Goal: Task Accomplishment & Management: Complete application form

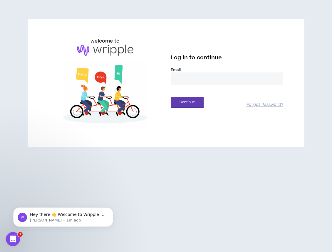
type input "**********"
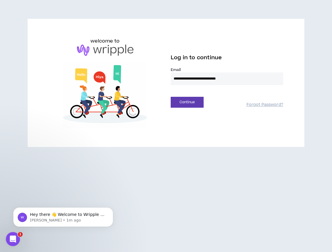
click at [187, 102] on button "Continue" at bounding box center [187, 102] width 33 height 11
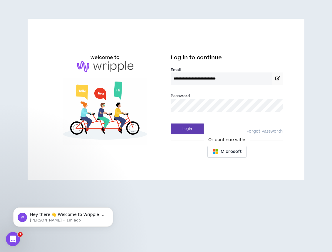
click at [187, 129] on button "Login" at bounding box center [187, 129] width 33 height 11
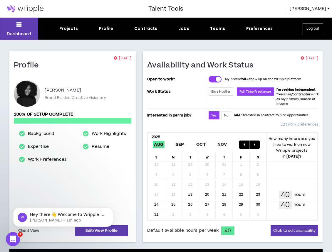
click at [185, 25] on div "Dashboard Projects Profile Contracts Jobs Teams Preferences Log out" at bounding box center [166, 29] width 332 height 22
click at [184, 29] on div "Jobs" at bounding box center [183, 29] width 11 height 6
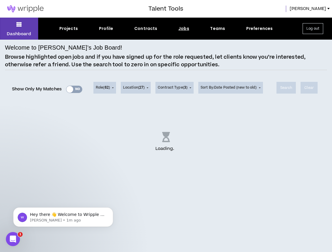
click at [82, 85] on div "Show Only My Matches Yes No" at bounding box center [47, 89] width 70 height 9
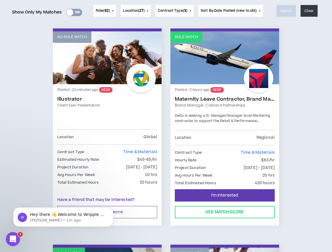
scroll to position [123, 0]
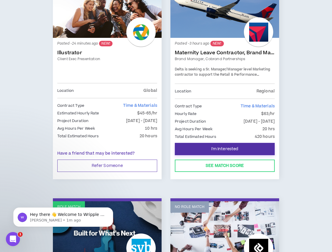
click at [206, 155] on button "I'm Interested" at bounding box center [225, 149] width 100 height 12
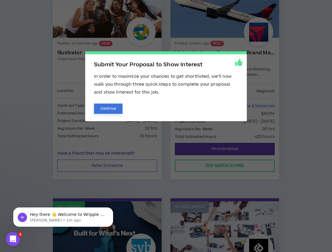
click at [119, 105] on button "Continue" at bounding box center [108, 109] width 28 height 10
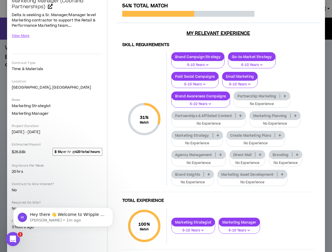
scroll to position [73, 0]
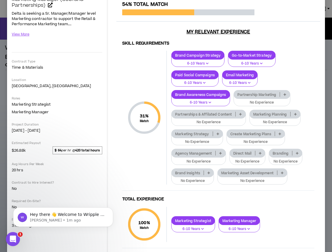
click at [206, 114] on p "Partnerships & Affilated Content" at bounding box center [203, 114] width 64 height 4
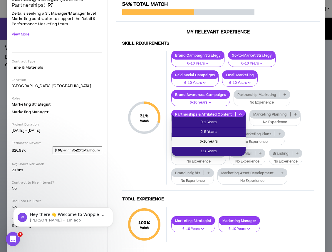
click at [211, 139] on span "6-10 Years" at bounding box center [208, 142] width 67 height 6
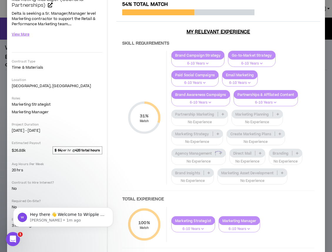
click at [219, 113] on div at bounding box center [218, 156] width 204 height 310
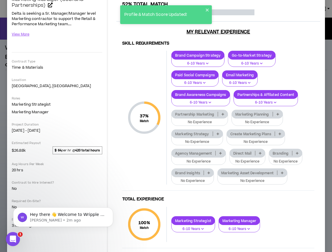
click at [217, 114] on p "Partnership Marketing" at bounding box center [194, 114] width 46 height 4
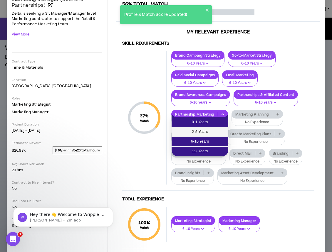
click at [206, 135] on span "2-5 Years" at bounding box center [200, 132] width 50 height 6
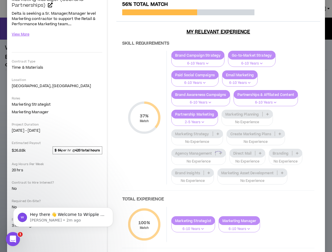
click at [255, 115] on div at bounding box center [218, 156] width 204 height 310
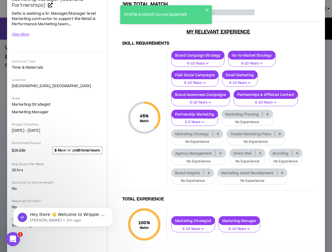
click at [261, 112] on p "Marketing Planning" at bounding box center [242, 114] width 41 height 4
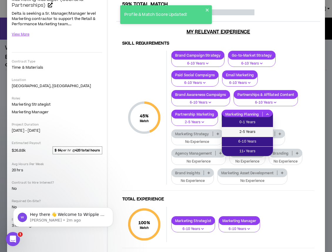
click at [250, 133] on span "2-5 Years" at bounding box center [247, 132] width 44 height 6
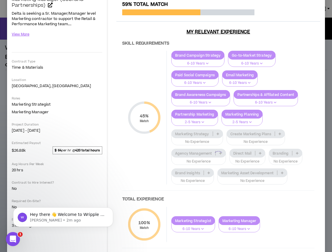
scroll to position [85, 0]
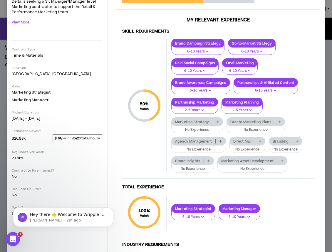
click at [210, 140] on p "Agency Management" at bounding box center [193, 141] width 44 height 4
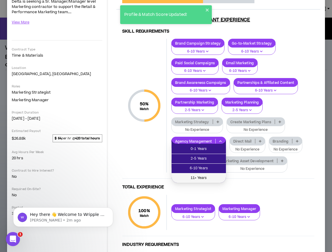
click at [203, 177] on span "11+ Years" at bounding box center [198, 178] width 47 height 6
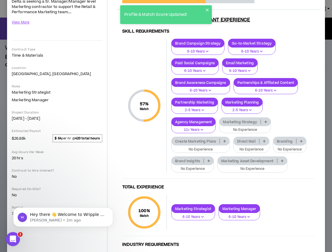
click at [261, 161] on p "Marketing Asset Development" at bounding box center [247, 161] width 59 height 4
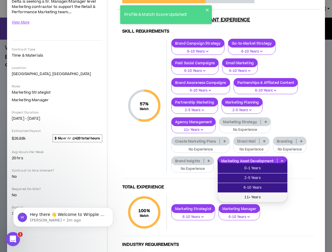
click at [253, 193] on li "11+ Years" at bounding box center [253, 197] width 70 height 9
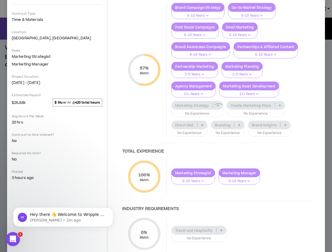
scroll to position [118, 0]
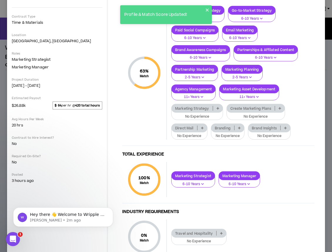
click at [228, 126] on p "Branding" at bounding box center [222, 128] width 23 height 4
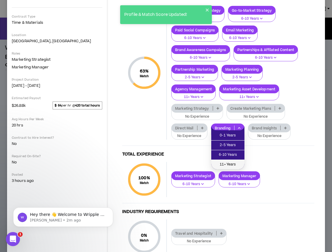
click at [233, 166] on span "11+ Years" at bounding box center [228, 164] width 26 height 6
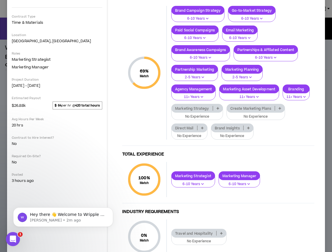
click at [278, 110] on icon at bounding box center [279, 108] width 3 height 3
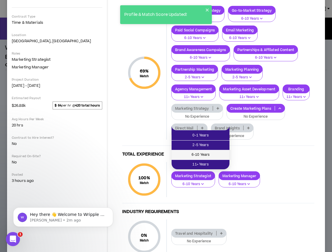
click at [220, 154] on span "6-10 Years" at bounding box center [200, 155] width 51 height 6
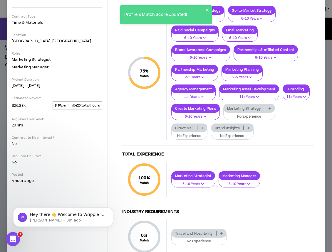
click at [271, 107] on icon at bounding box center [269, 108] width 3 height 3
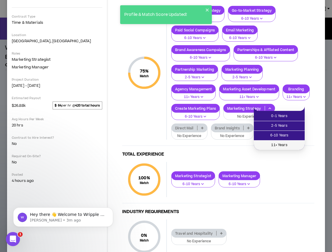
click at [283, 144] on span "11+ Years" at bounding box center [279, 145] width 44 height 6
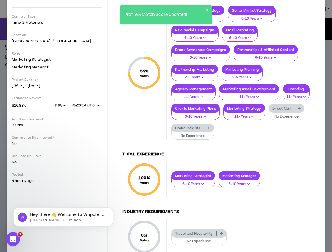
click at [213, 127] on p at bounding box center [209, 128] width 10 height 5
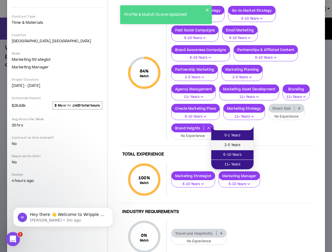
click at [243, 147] on span "2-5 Years" at bounding box center [232, 145] width 35 height 6
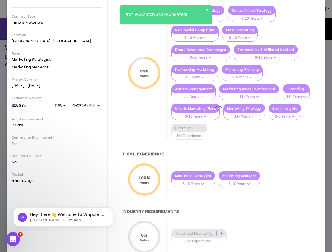
click at [219, 127] on div at bounding box center [218, 112] width 204 height 310
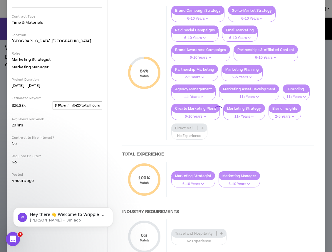
click at [234, 126] on div at bounding box center [218, 112] width 204 height 310
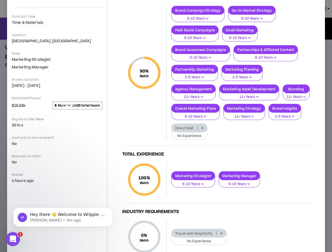
click at [207, 126] on p at bounding box center [202, 128] width 10 height 5
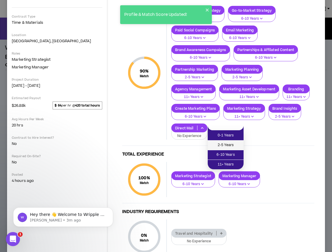
click at [232, 146] on span "2-5 Years" at bounding box center [225, 145] width 29 height 6
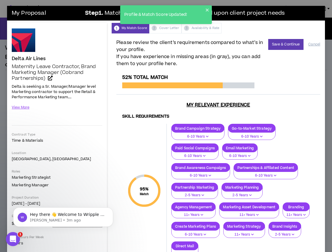
scroll to position [0, 0]
click at [283, 45] on button "Save & Continue" at bounding box center [286, 44] width 36 height 11
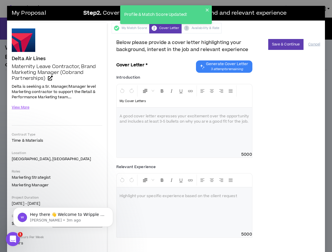
click at [184, 144] on div at bounding box center [184, 130] width 135 height 44
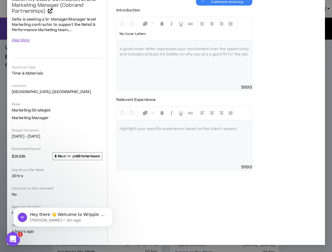
click at [184, 144] on div at bounding box center [184, 142] width 135 height 44
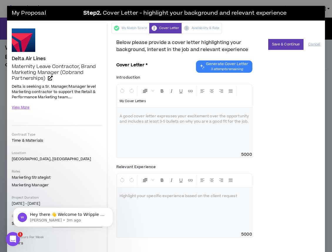
click at [204, 69] on icon "Chat GPT Cover Letter" at bounding box center [202, 66] width 6 height 6
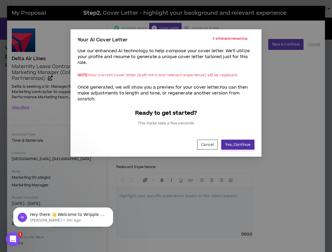
click at [230, 144] on button "Yes, Continue" at bounding box center [237, 145] width 33 height 10
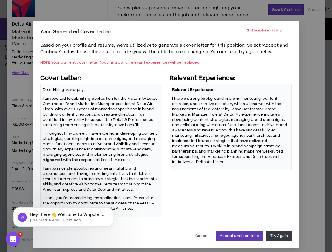
scroll to position [9, 0]
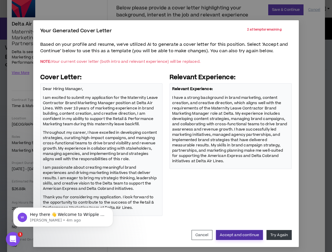
click at [238, 235] on button "Accept and continue" at bounding box center [239, 235] width 47 height 10
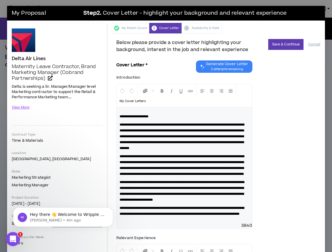
scroll to position [0, 0]
click at [280, 44] on button "Save & Continue" at bounding box center [286, 44] width 36 height 11
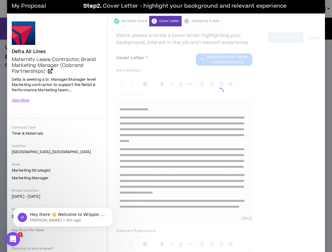
scroll to position [18, 0]
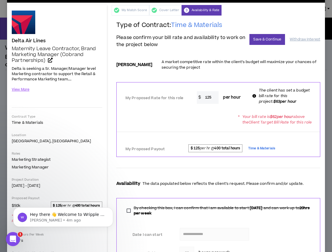
drag, startPoint x: 211, startPoint y: 96, endPoint x: 201, endPoint y: 96, distance: 10.3
click at [202, 96] on input "125" at bounding box center [210, 97] width 17 height 13
click at [200, 122] on div "* Your bill rate is $ 62 per hour above the Client Target Bill Rate for this ro…" at bounding box center [218, 119] width 203 height 16
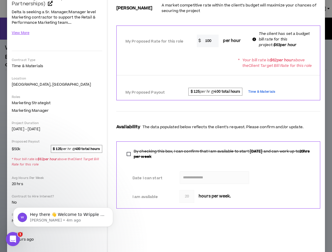
scroll to position [70, 0]
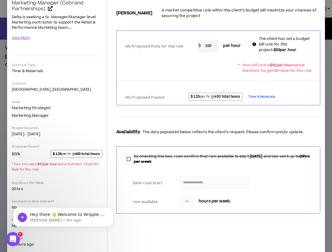
drag, startPoint x: 212, startPoint y: 46, endPoint x: 197, endPoint y: 45, distance: 15.3
click at [197, 45] on div "$ 100 per hour" at bounding box center [221, 46] width 49 height 13
type input "80"
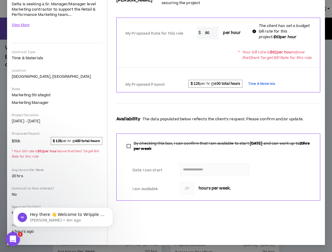
click at [198, 54] on div "* Your bill rate is $ 62 per hour above the Client Target Bill Rate for this ro…" at bounding box center [218, 55] width 203 height 16
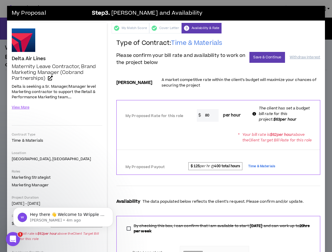
scroll to position [0, 0]
click at [258, 58] on button "Save & Continue" at bounding box center [267, 57] width 36 height 11
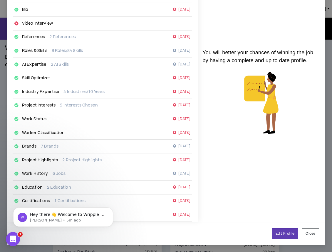
scroll to position [56, 0]
click at [308, 234] on button "Close" at bounding box center [310, 234] width 17 height 11
